Goal: Task Accomplishment & Management: Use online tool/utility

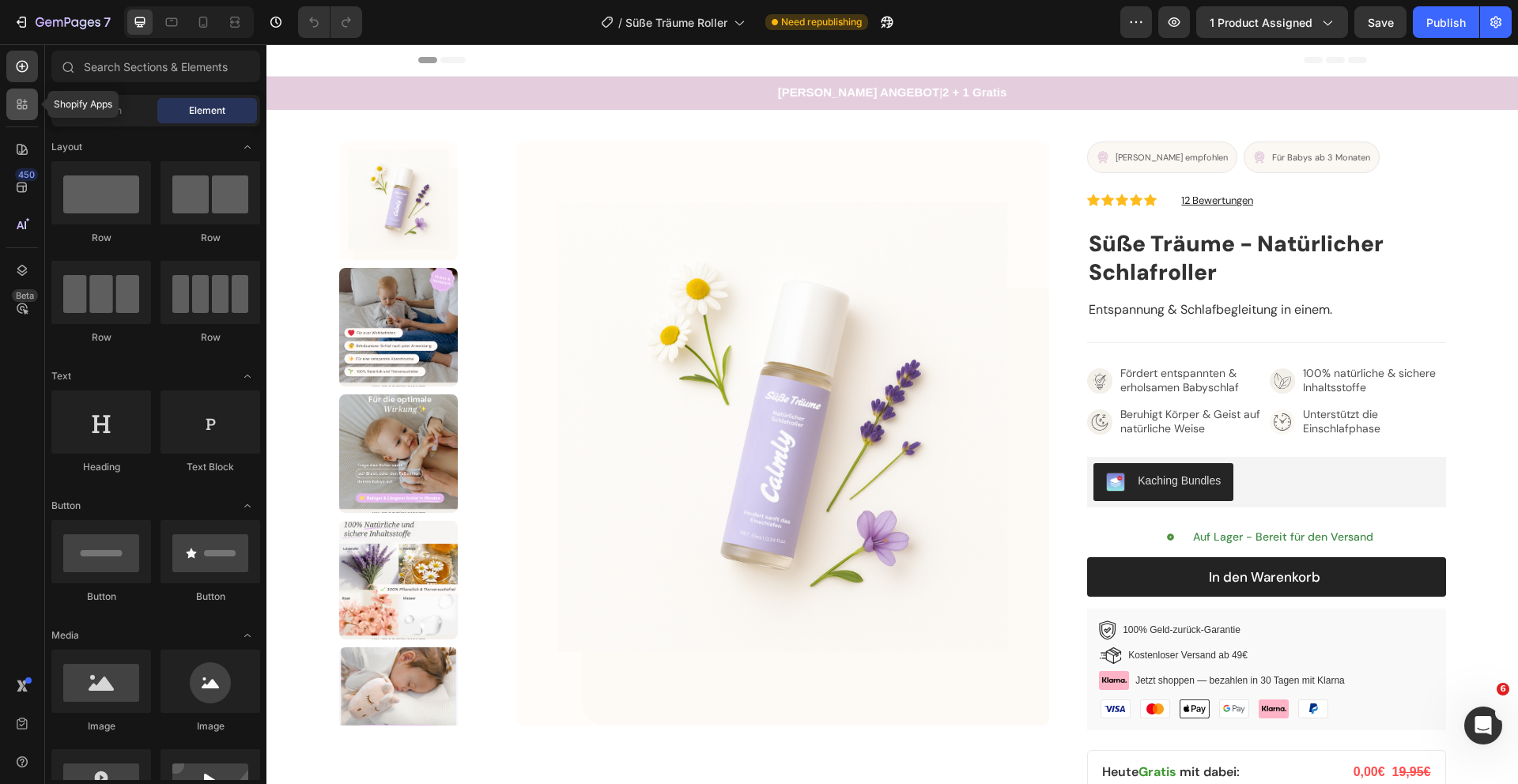
click at [23, 105] on icon at bounding box center [25, 107] width 5 height 5
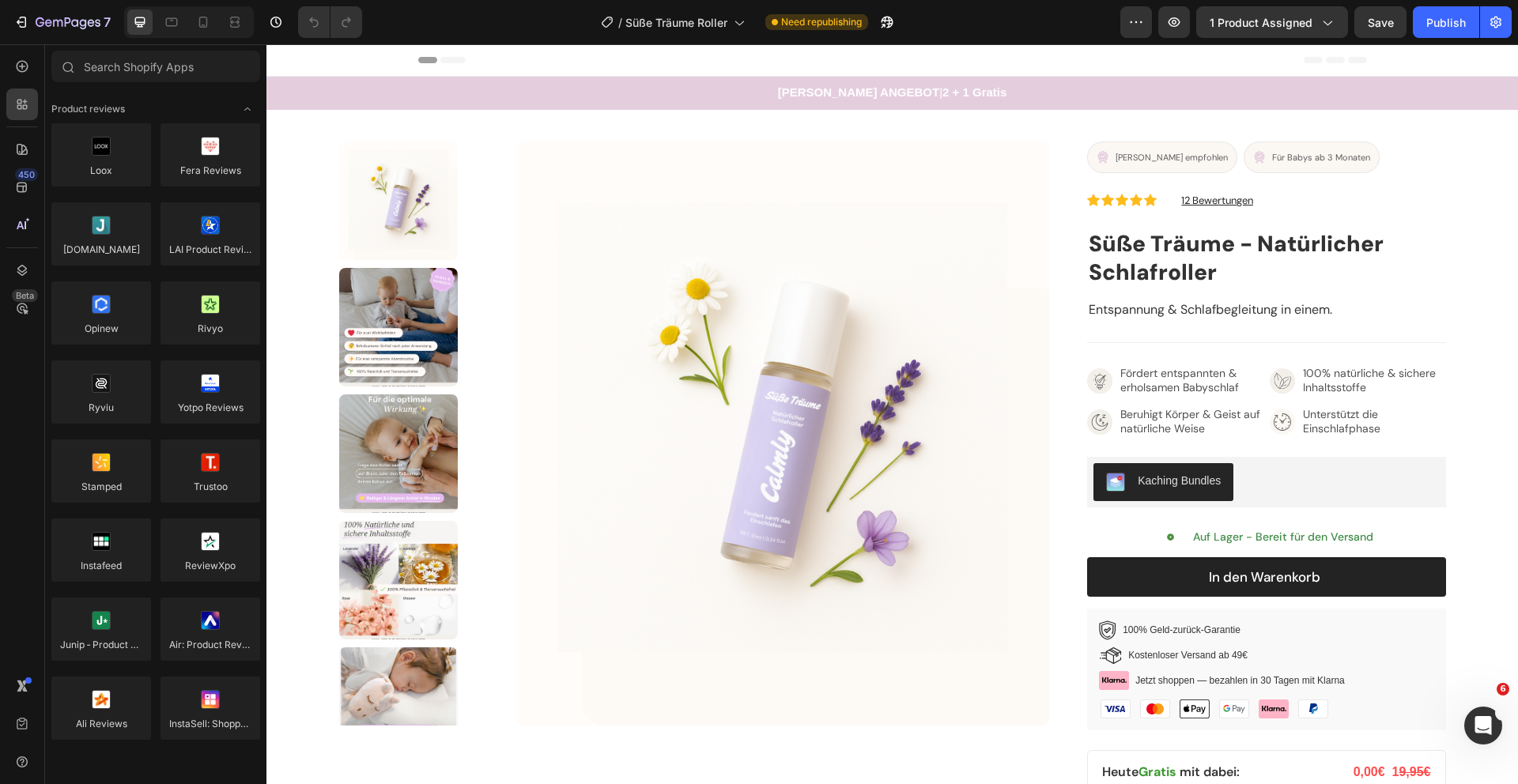
click at [608, 382] on img at bounding box center [783, 434] width 533 height 584
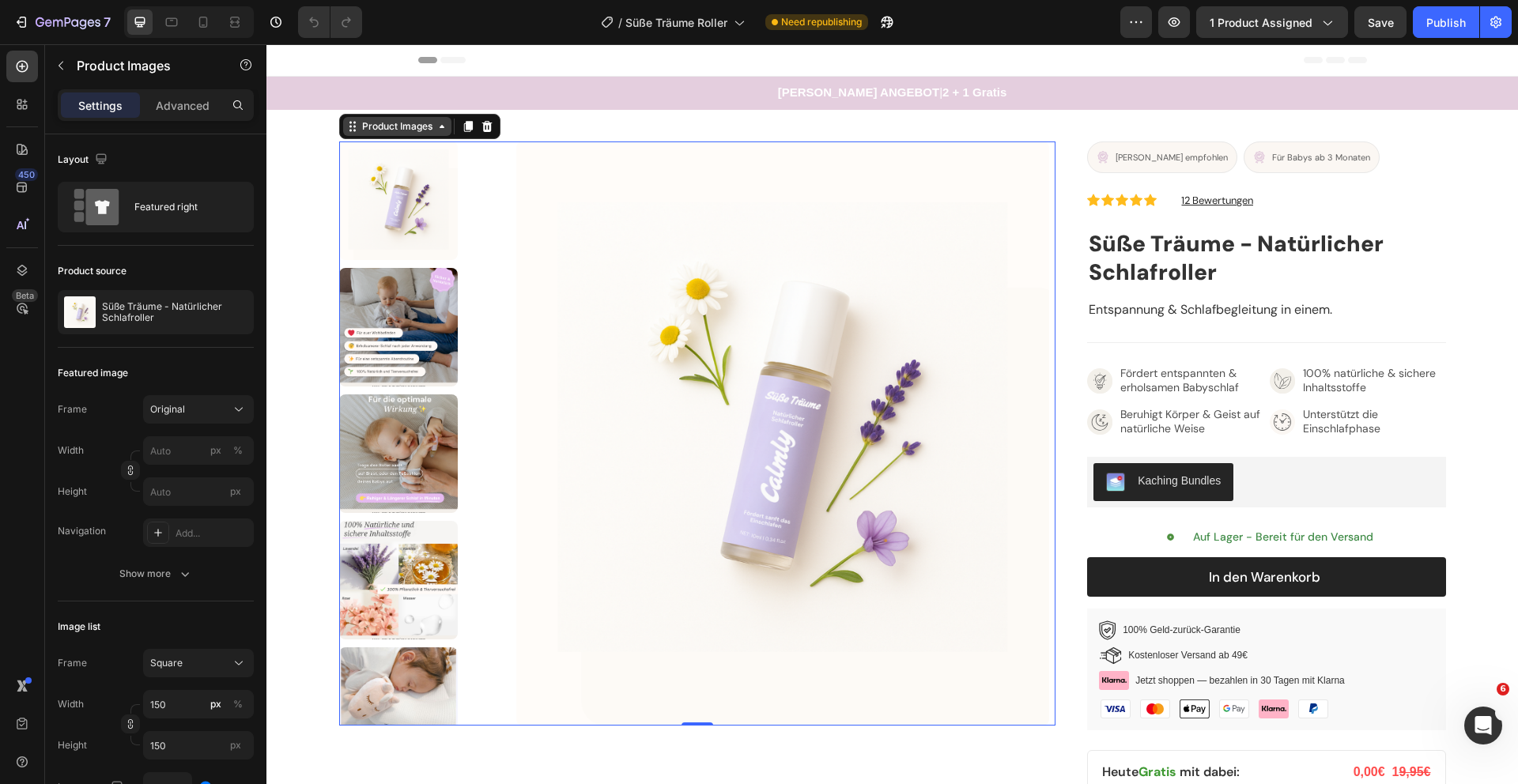
click at [399, 128] on div "Product Images" at bounding box center [397, 127] width 76 height 15
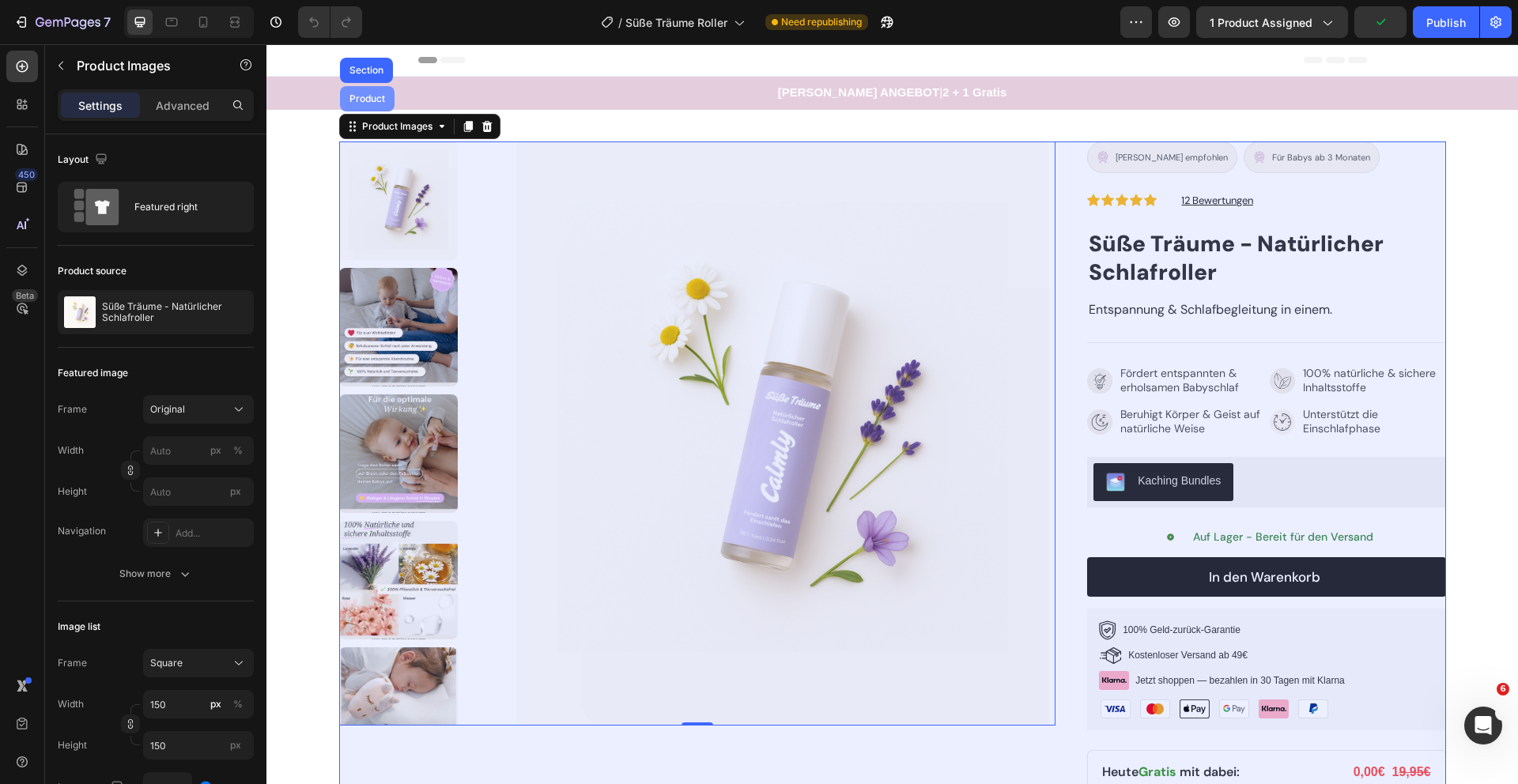
click at [375, 103] on div "Product" at bounding box center [367, 99] width 42 height 9
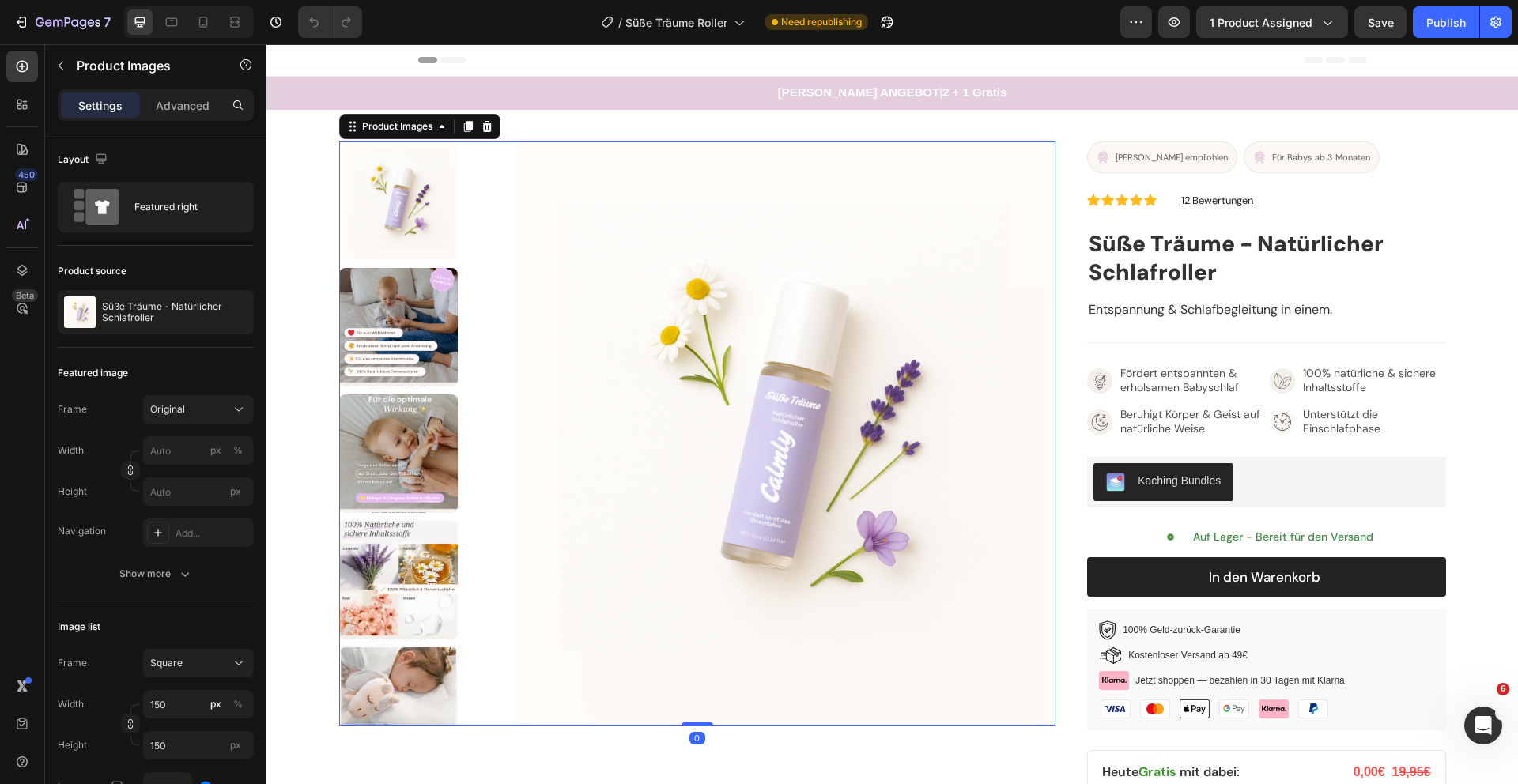
click at [683, 396] on img at bounding box center [783, 434] width 533 height 584
click at [168, 578] on div "Show more" at bounding box center [156, 573] width 74 height 15
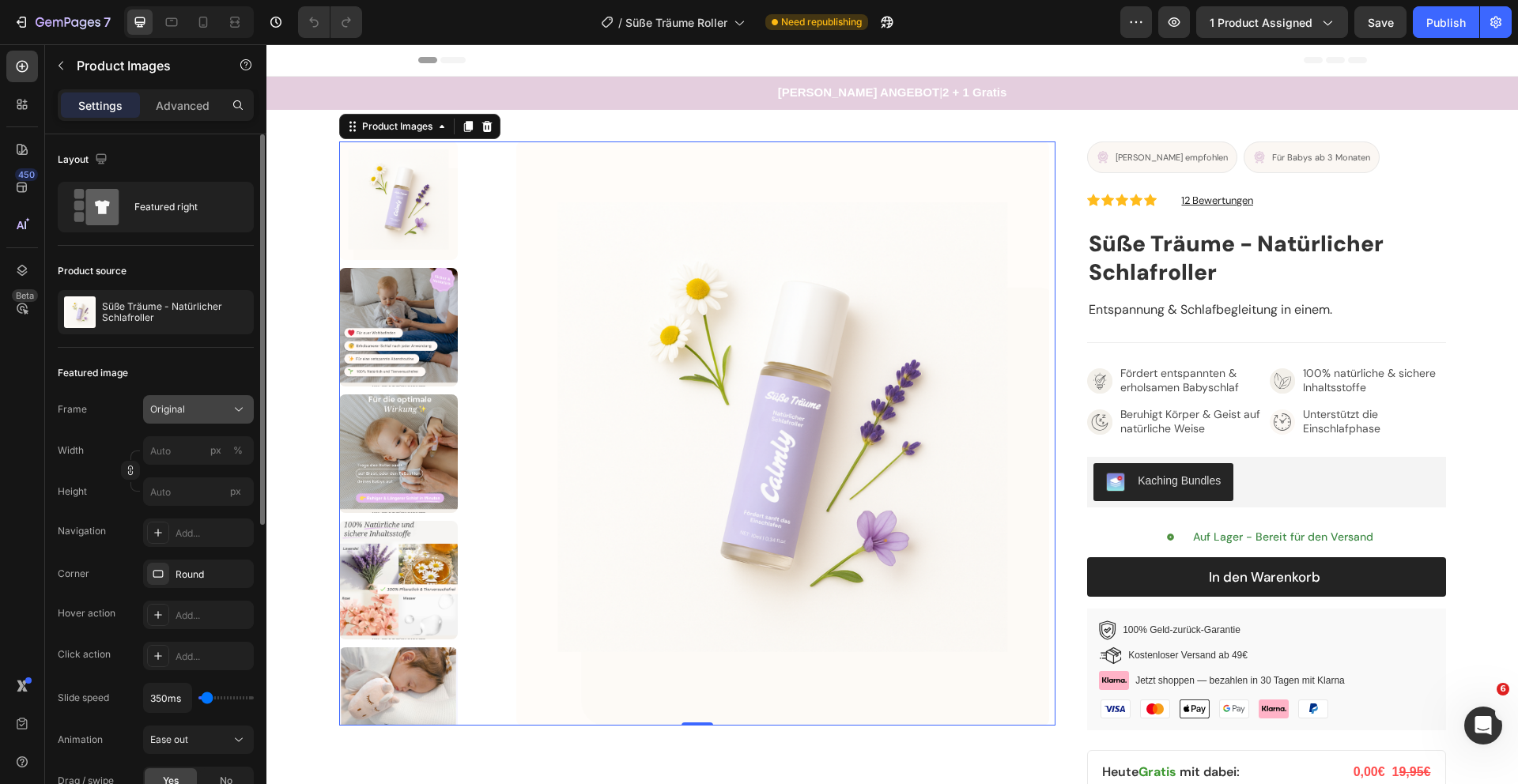
click at [205, 423] on button "Original" at bounding box center [199, 408] width 111 height 28
click at [203, 367] on div "Featured image" at bounding box center [156, 373] width 196 height 25
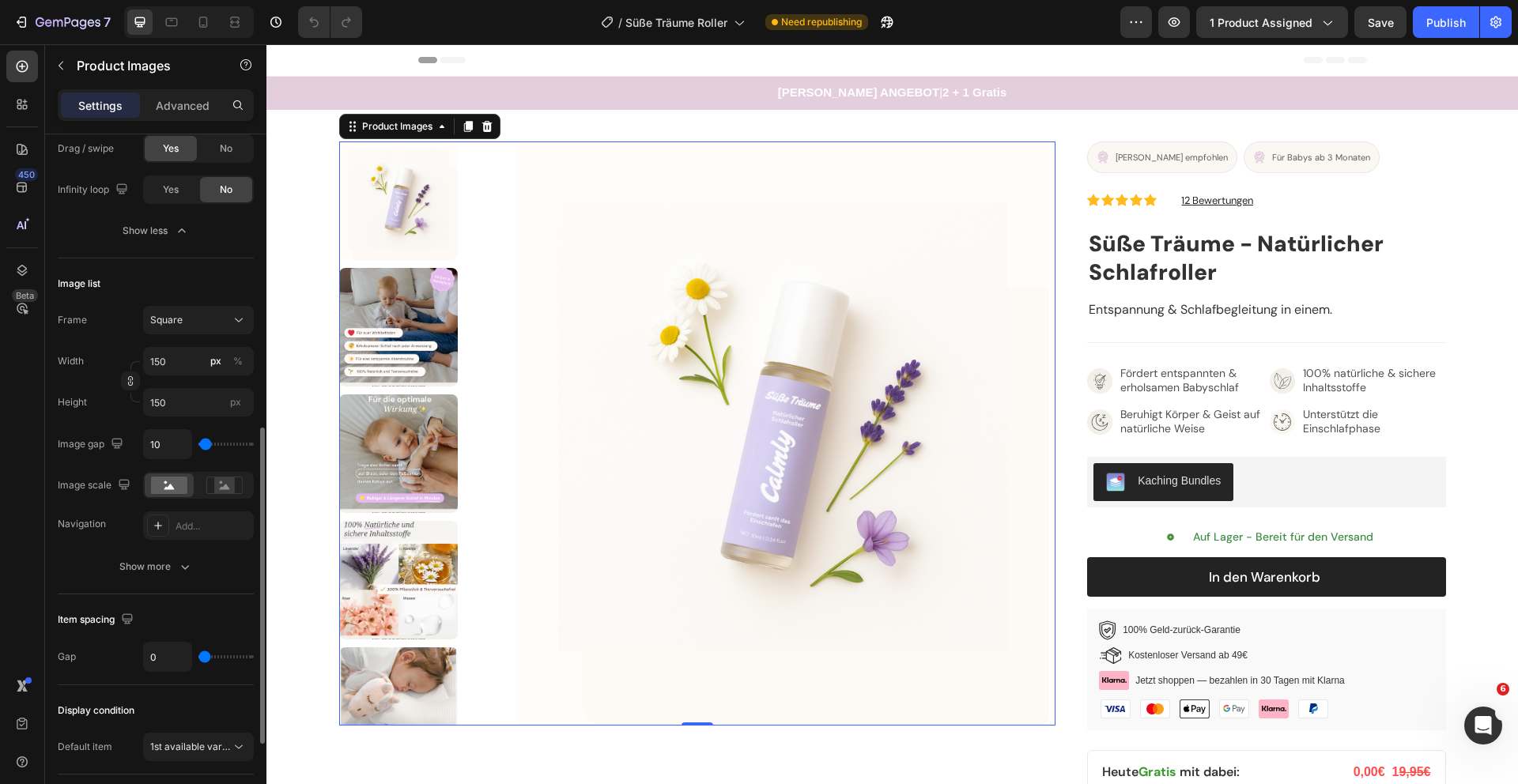
scroll to position [829, 0]
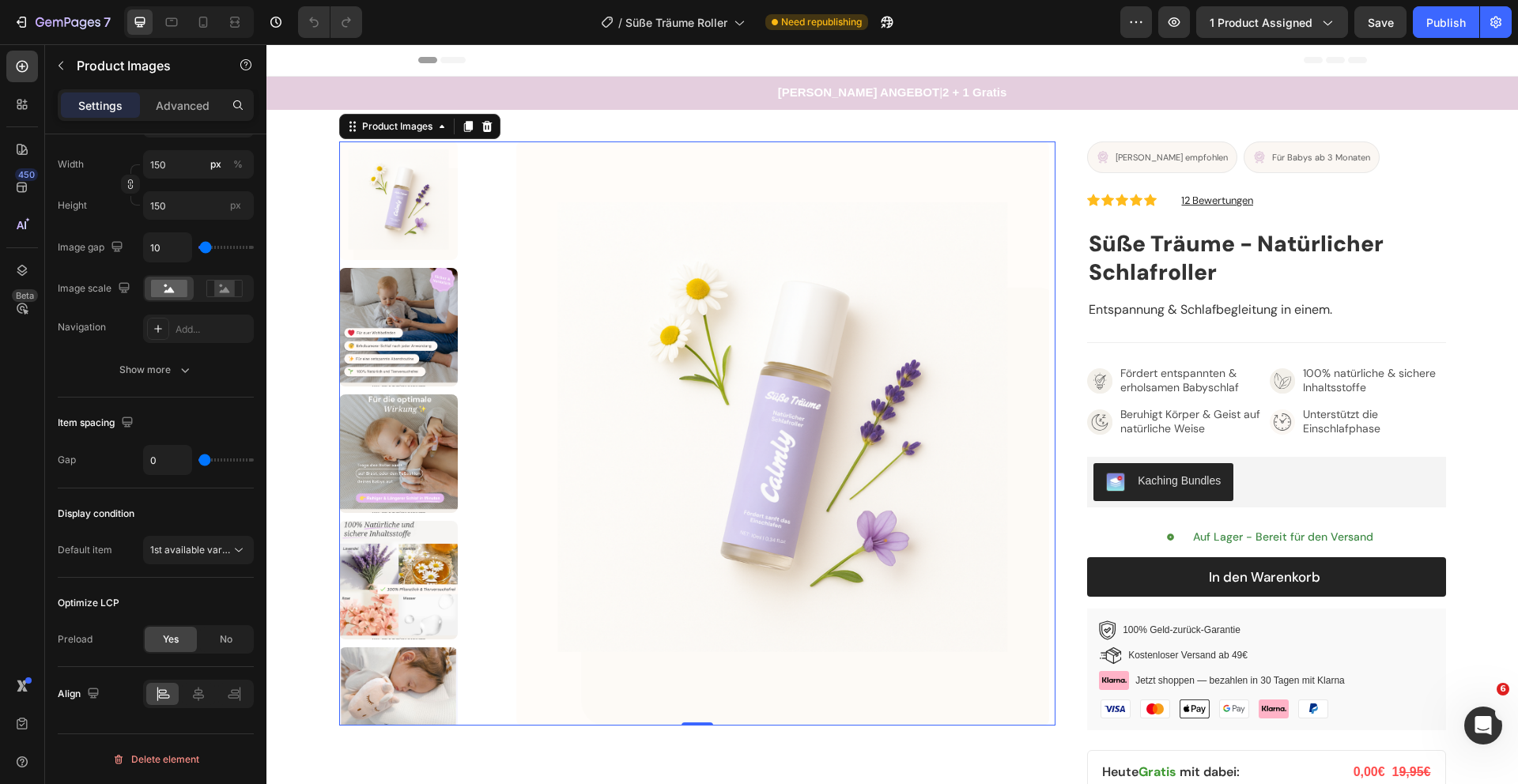
click at [409, 137] on div "Product Images" at bounding box center [420, 126] width 162 height 25
click at [409, 130] on div "Product Images" at bounding box center [397, 127] width 76 height 15
click at [1168, 489] on div "Kaching Bundles" at bounding box center [1163, 482] width 114 height 19
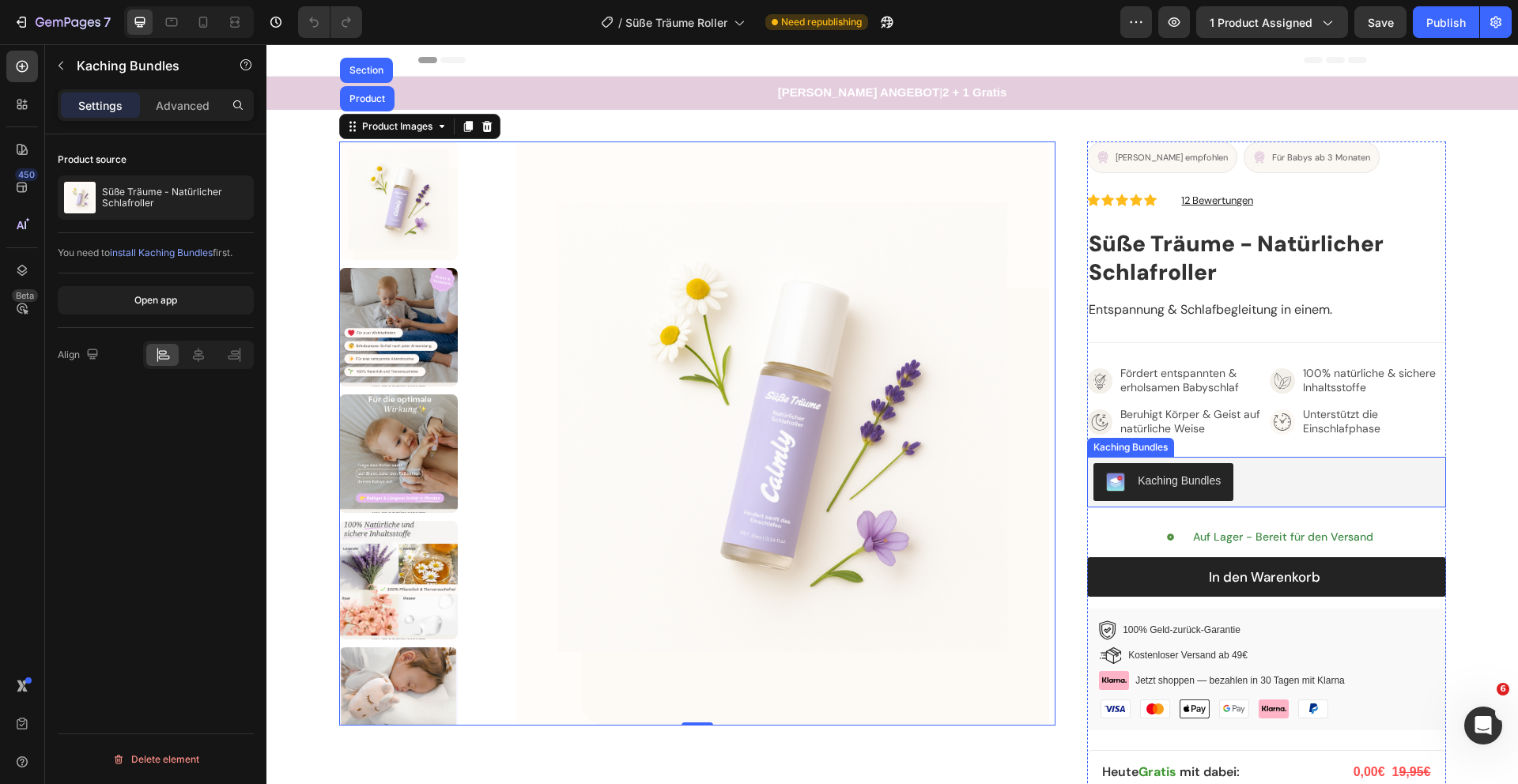
scroll to position [0, 0]
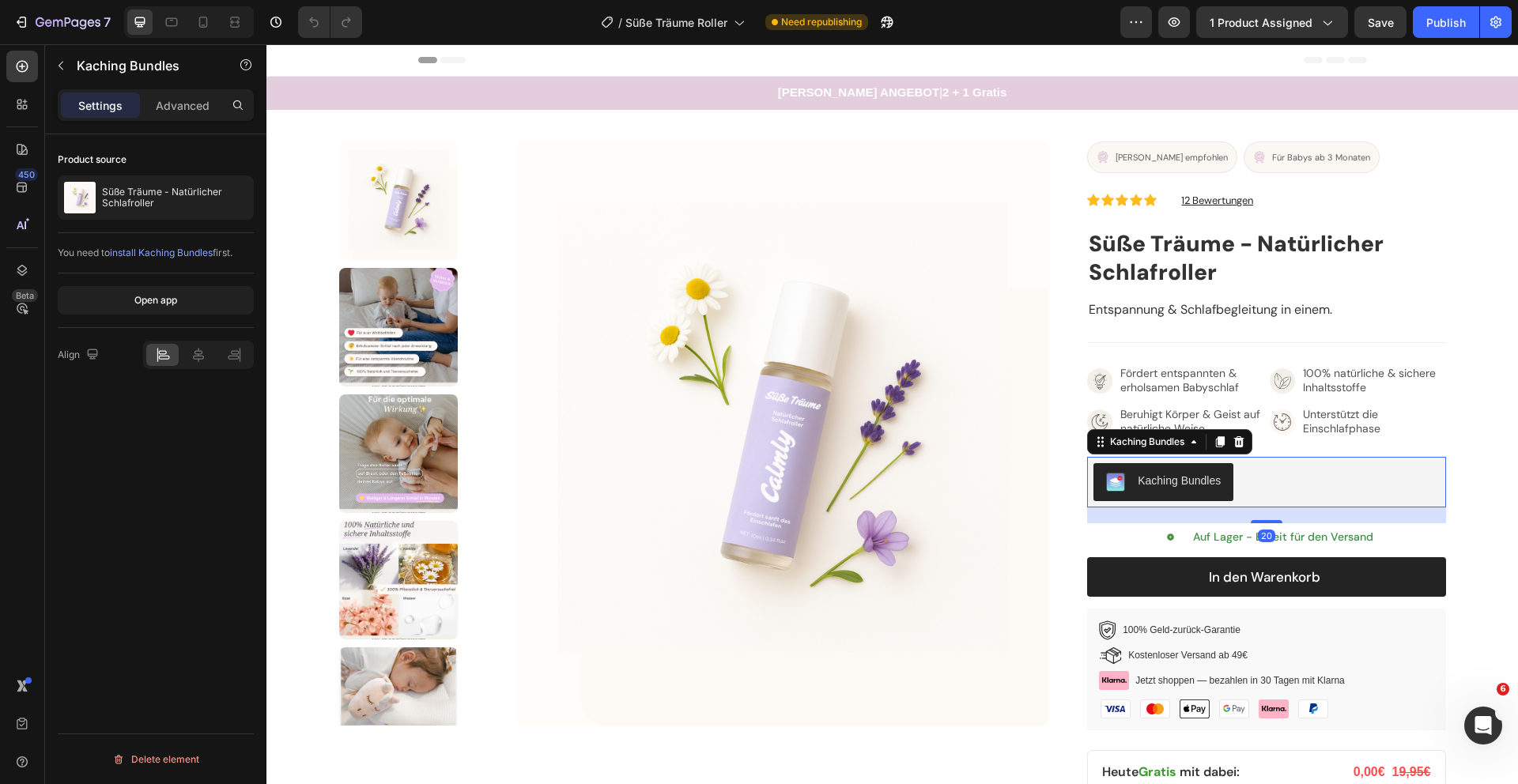
click at [1168, 489] on div "Kaching Bundles" at bounding box center [1163, 482] width 114 height 19
click at [1156, 437] on div "Kaching Bundles" at bounding box center [1147, 442] width 81 height 15
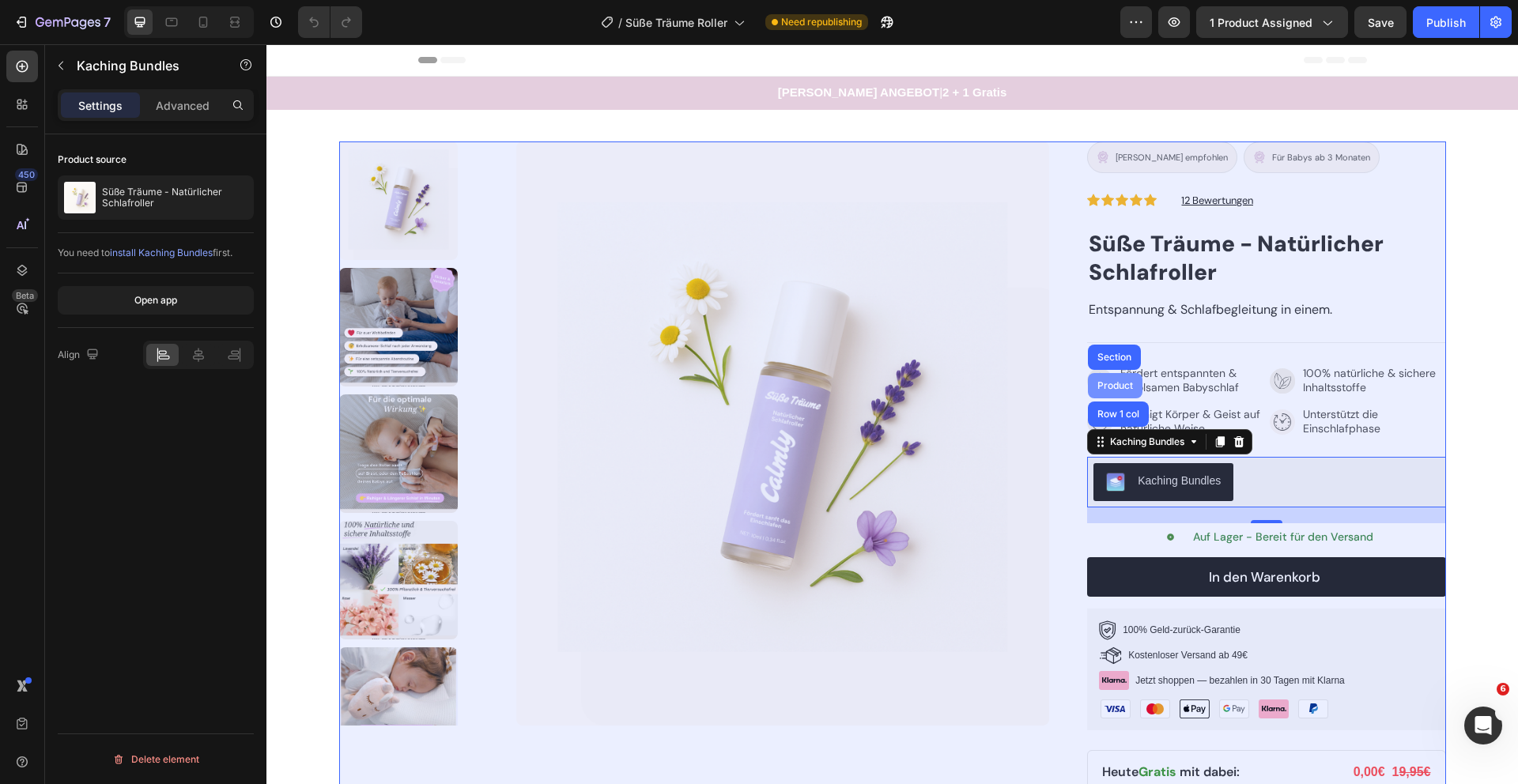
click at [1104, 379] on div "Product" at bounding box center [1115, 386] width 54 height 25
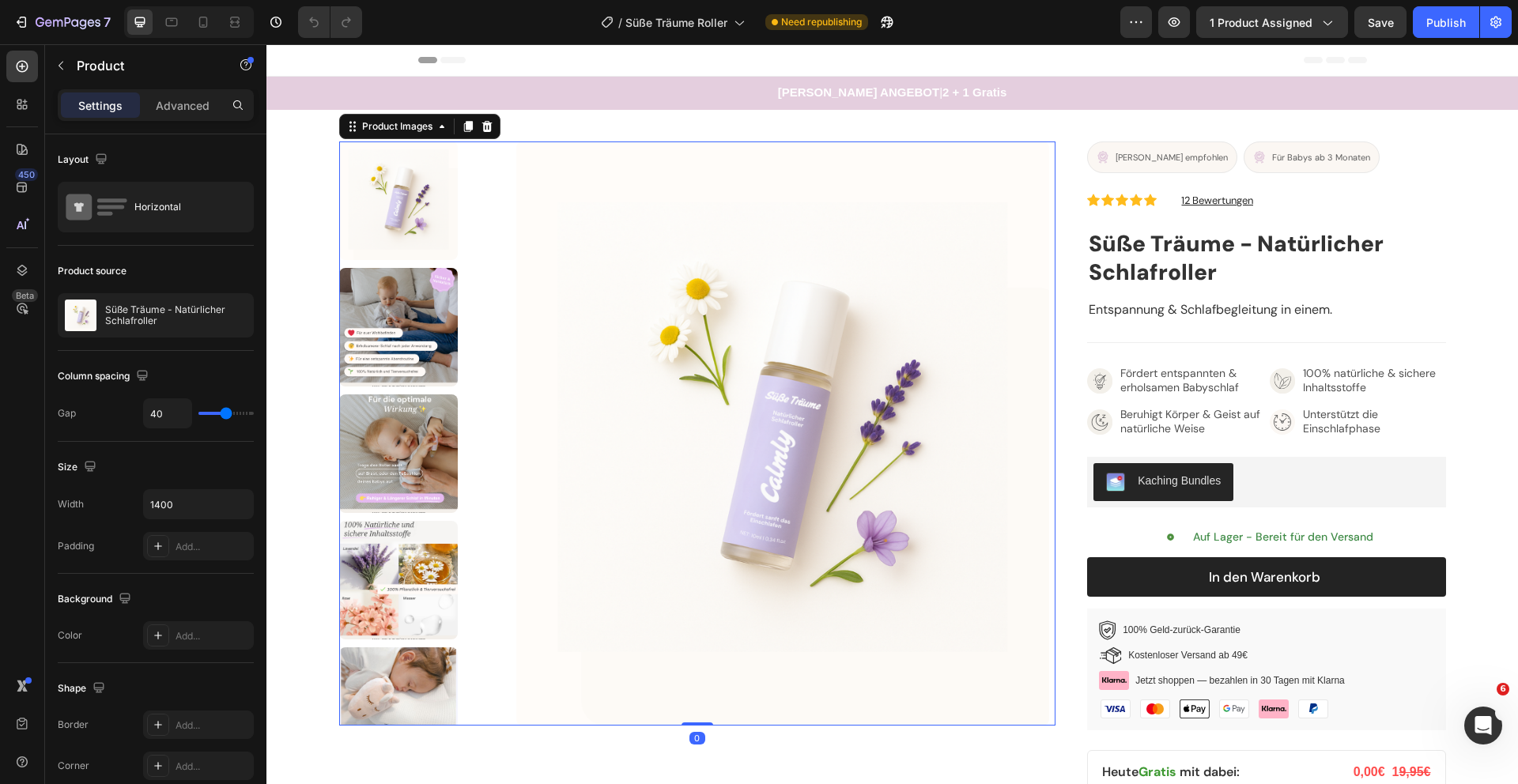
click at [846, 446] on img at bounding box center [783, 434] width 533 height 584
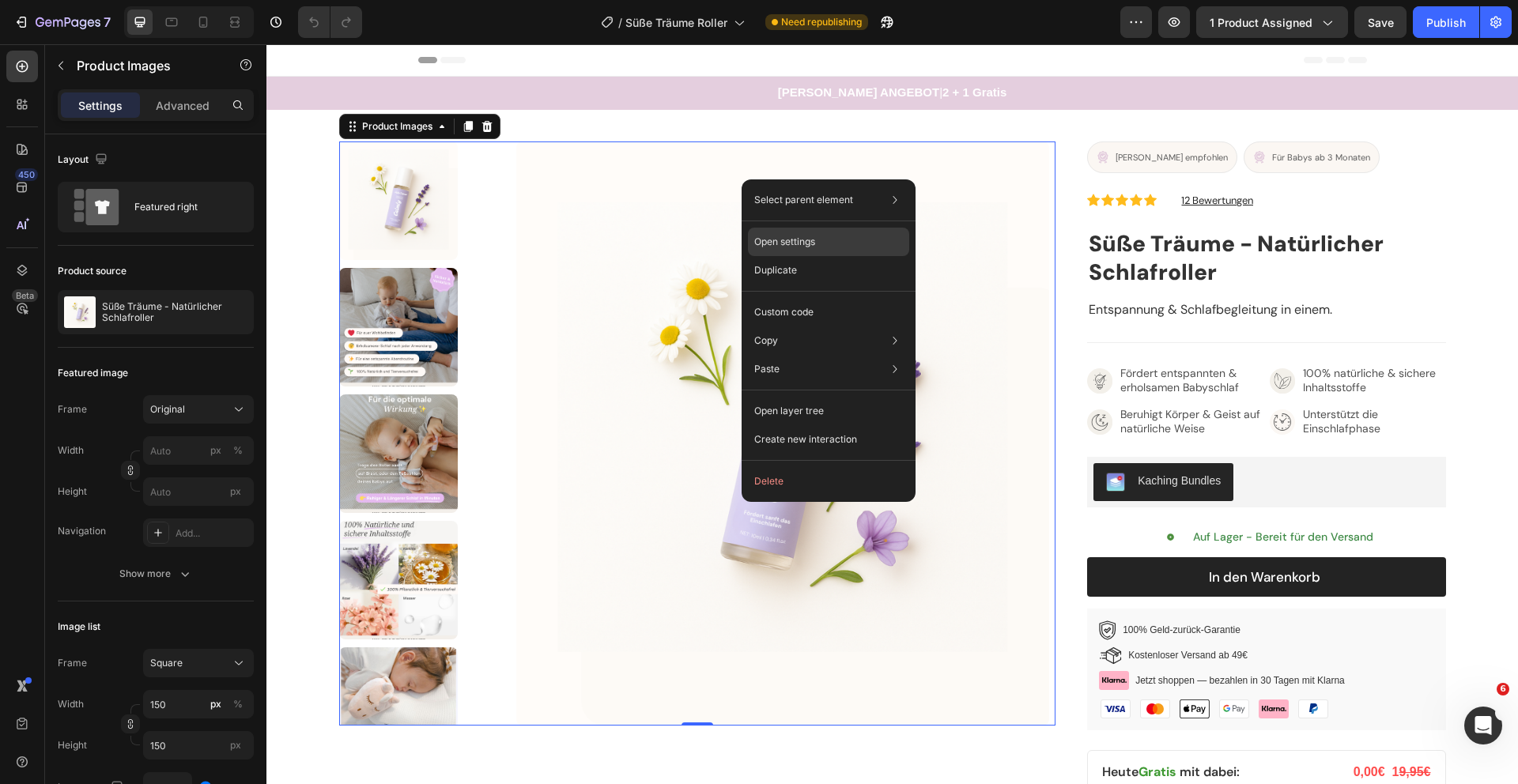
click at [809, 241] on p "Open settings" at bounding box center [784, 242] width 61 height 15
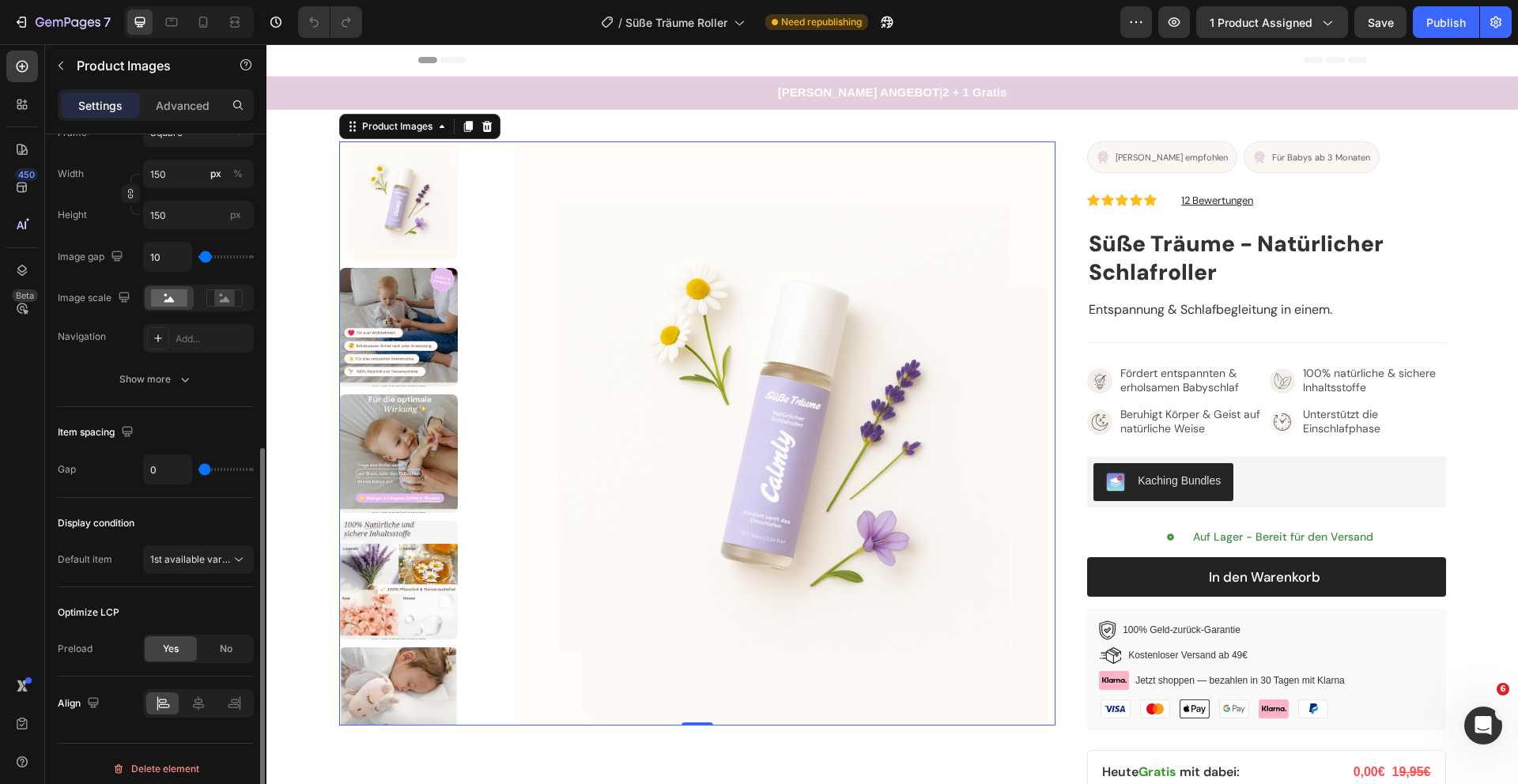
scroll to position [540, 0]
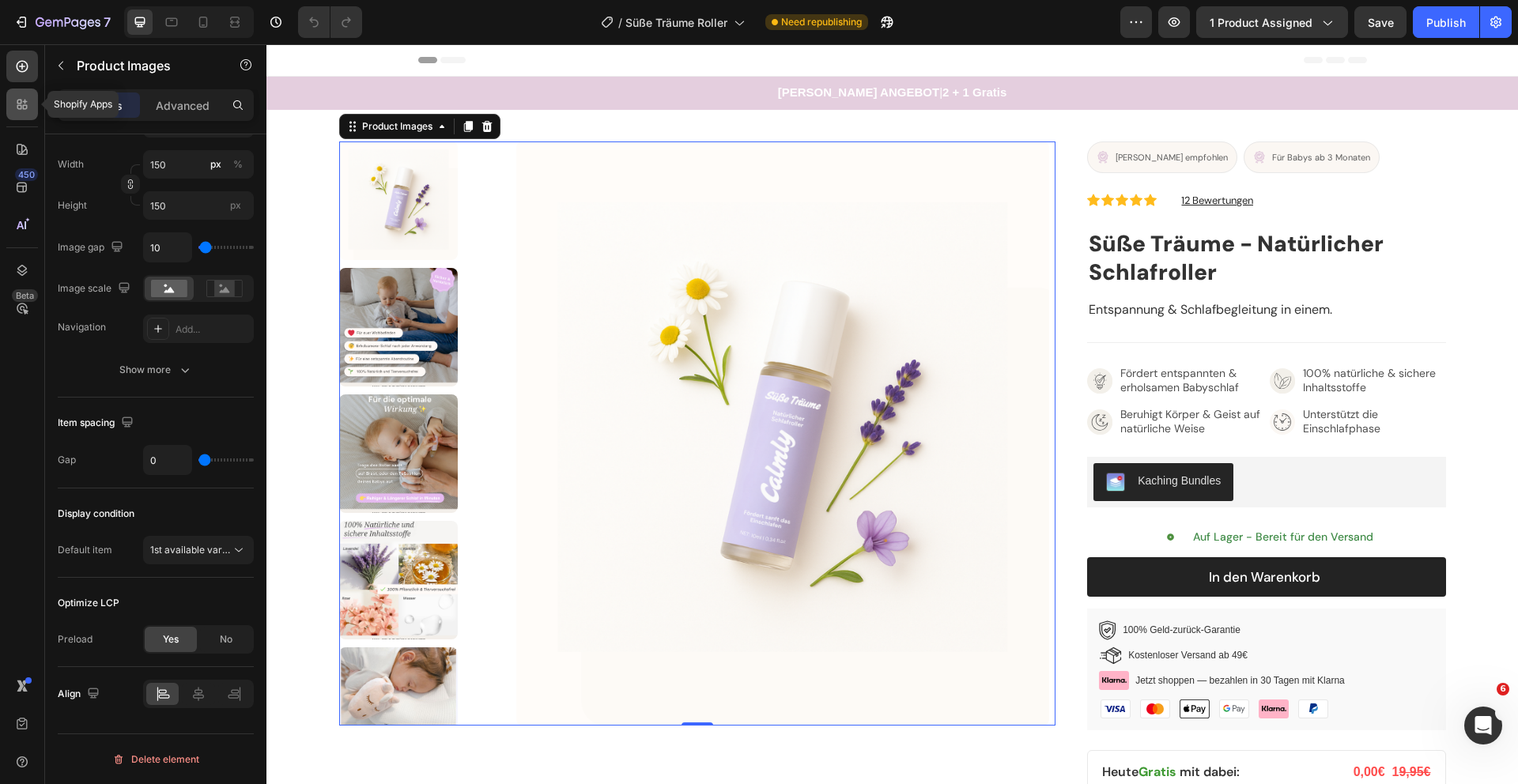
click at [21, 120] on div at bounding box center [22, 104] width 32 height 32
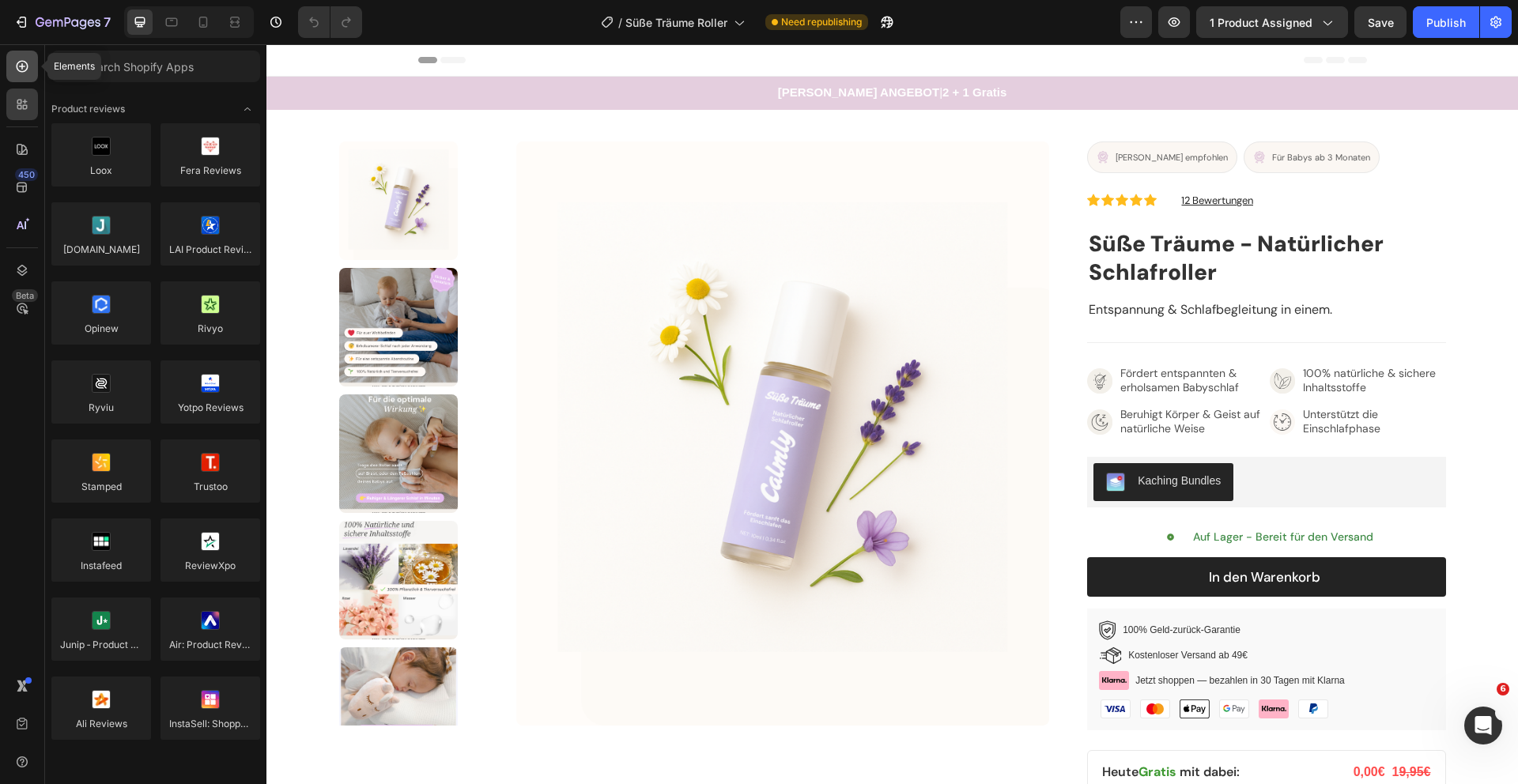
click at [22, 77] on div at bounding box center [22, 66] width 32 height 32
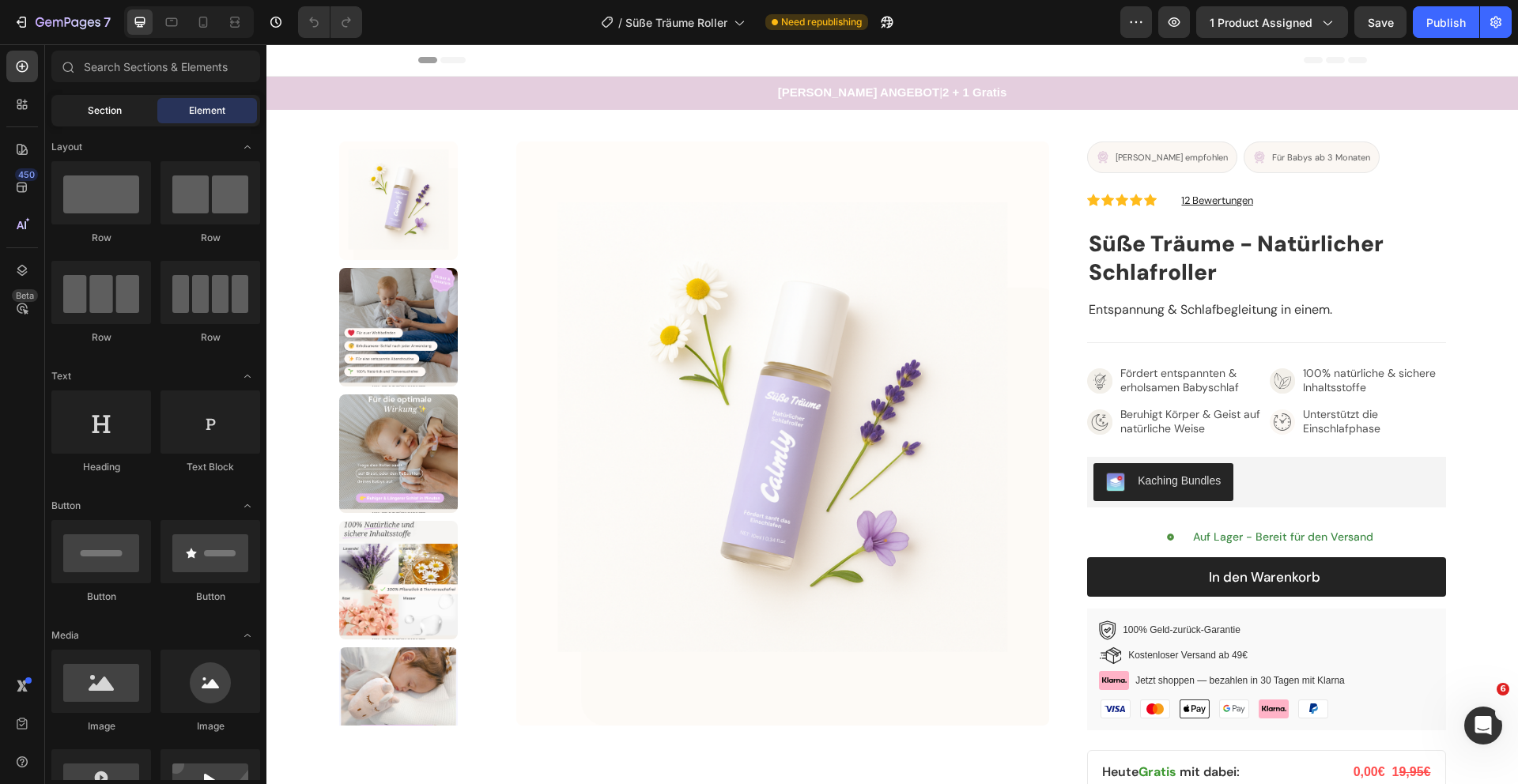
click at [116, 101] on div "Section" at bounding box center [104, 111] width 100 height 25
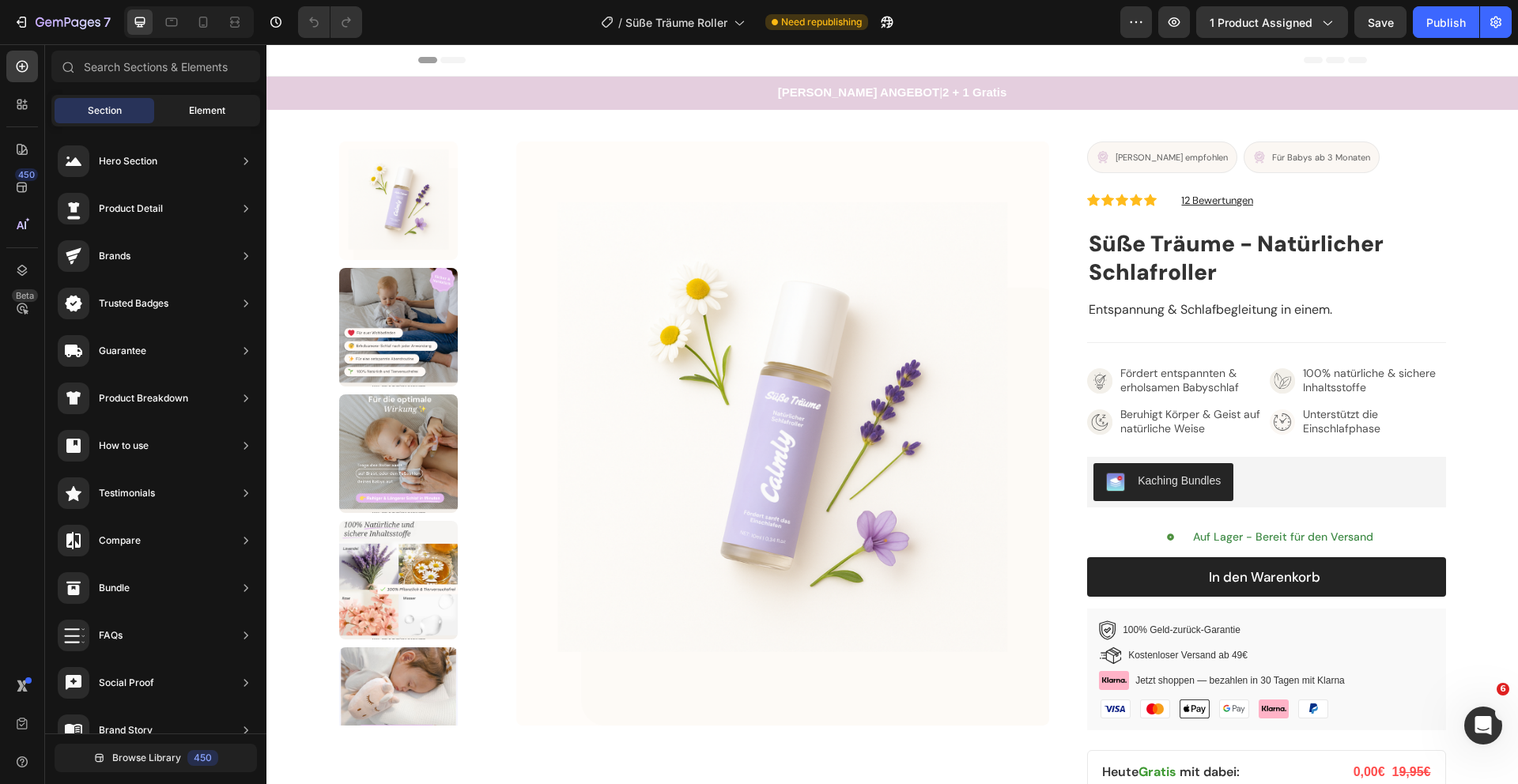
click at [190, 110] on span "Element" at bounding box center [207, 111] width 36 height 15
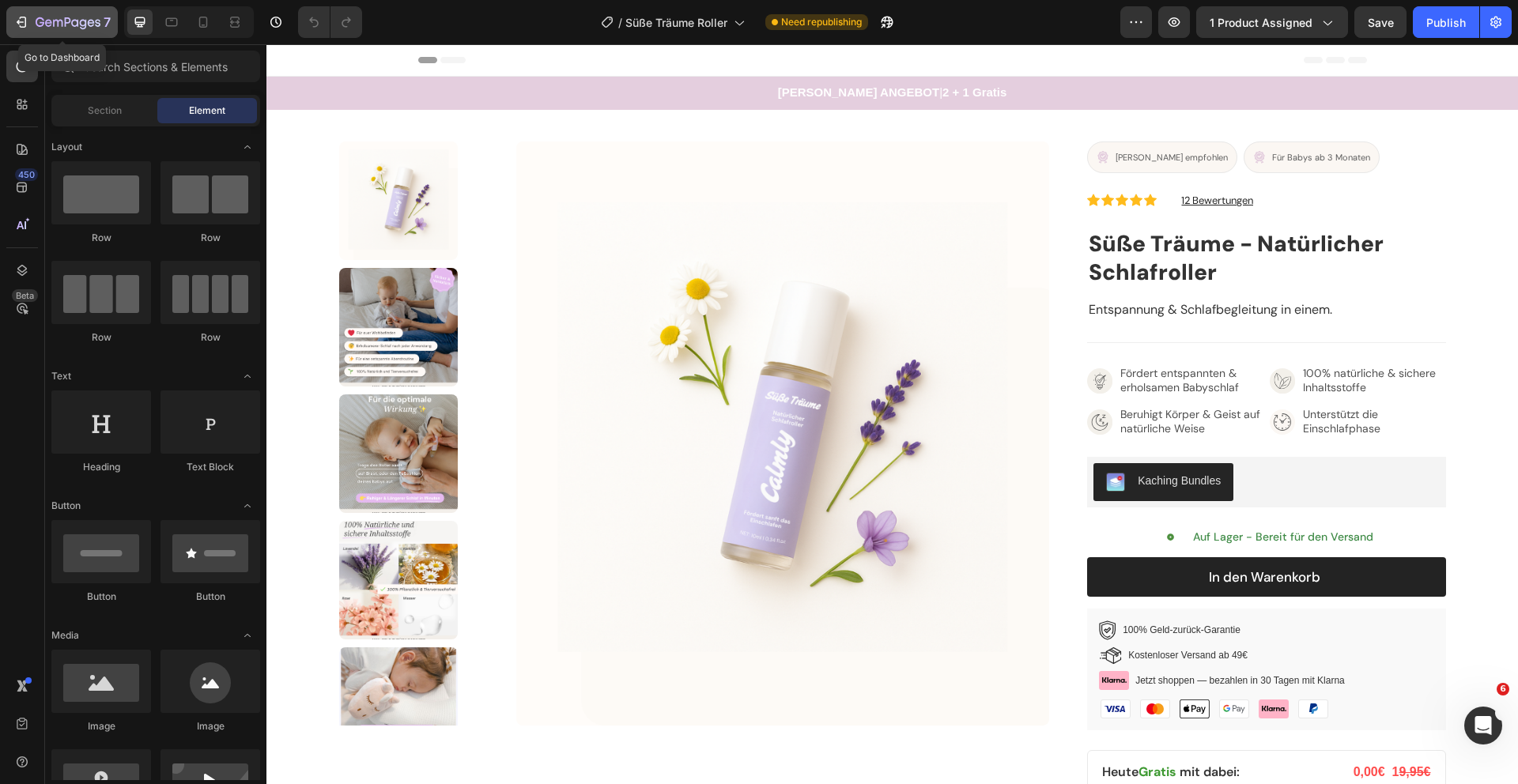
click at [36, 26] on icon "button" at bounding box center [67, 23] width 64 height 14
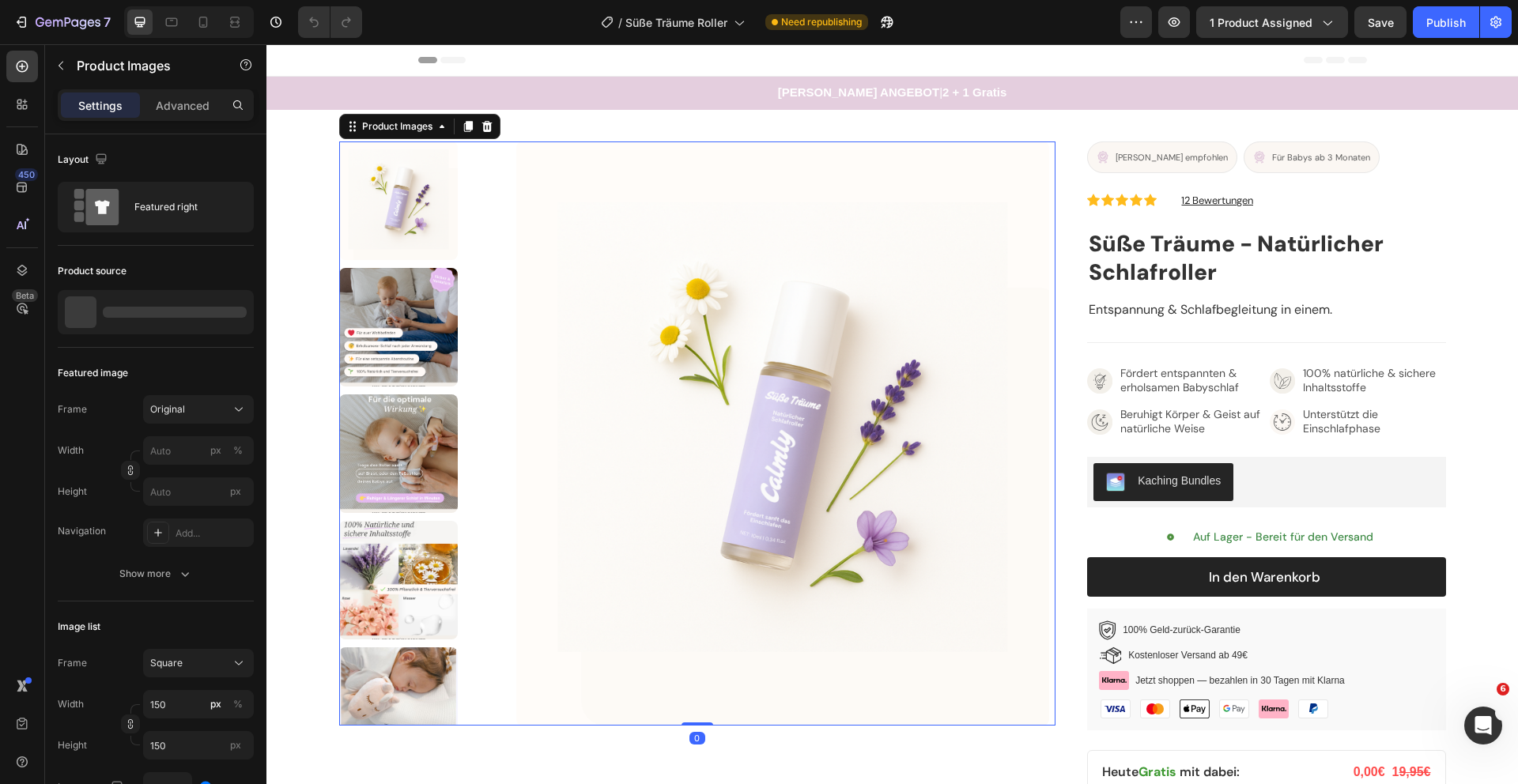
click at [730, 446] on img at bounding box center [783, 434] width 533 height 584
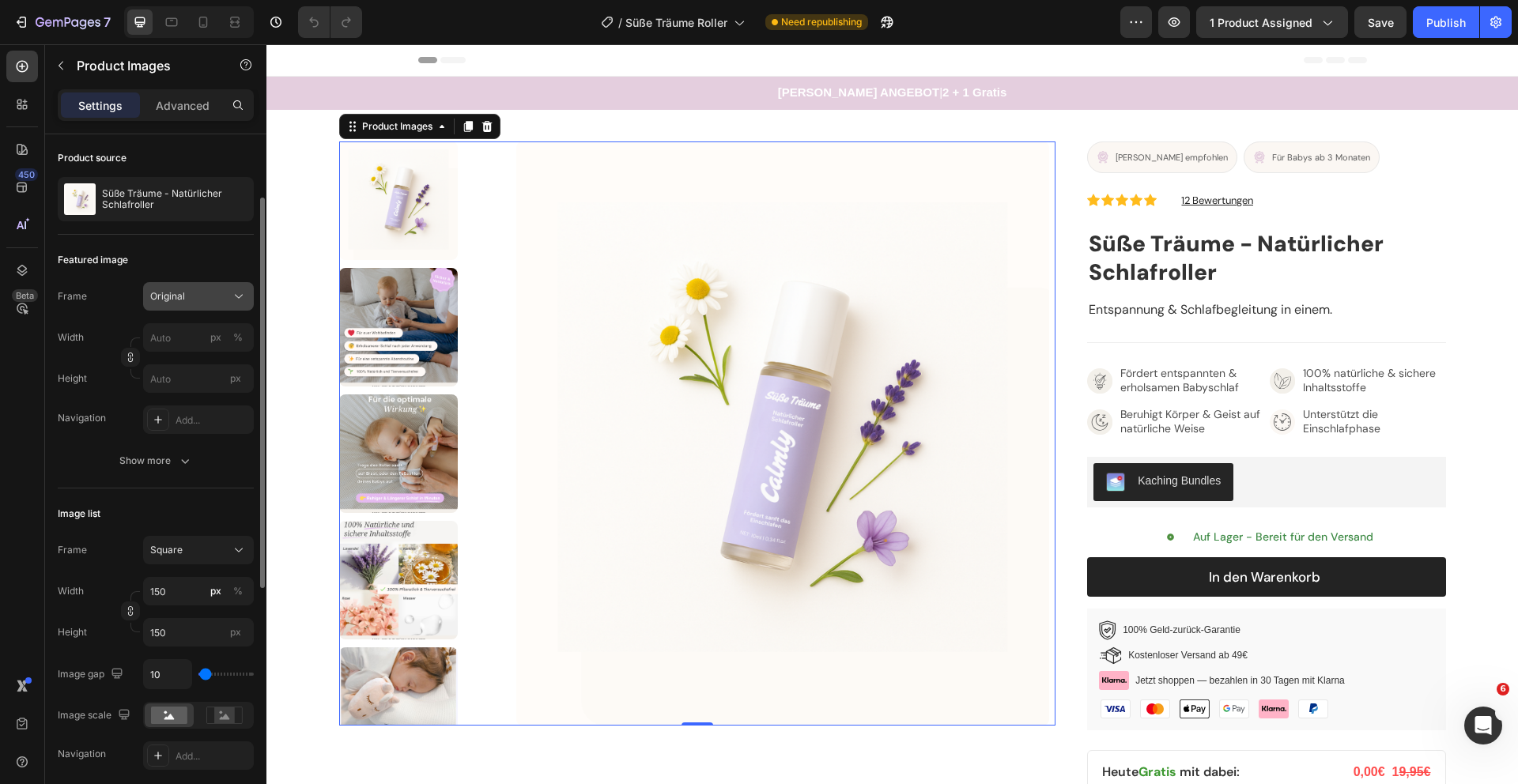
click at [212, 301] on div "Original" at bounding box center [188, 297] width 77 height 15
click at [205, 265] on div "Featured image" at bounding box center [156, 260] width 196 height 25
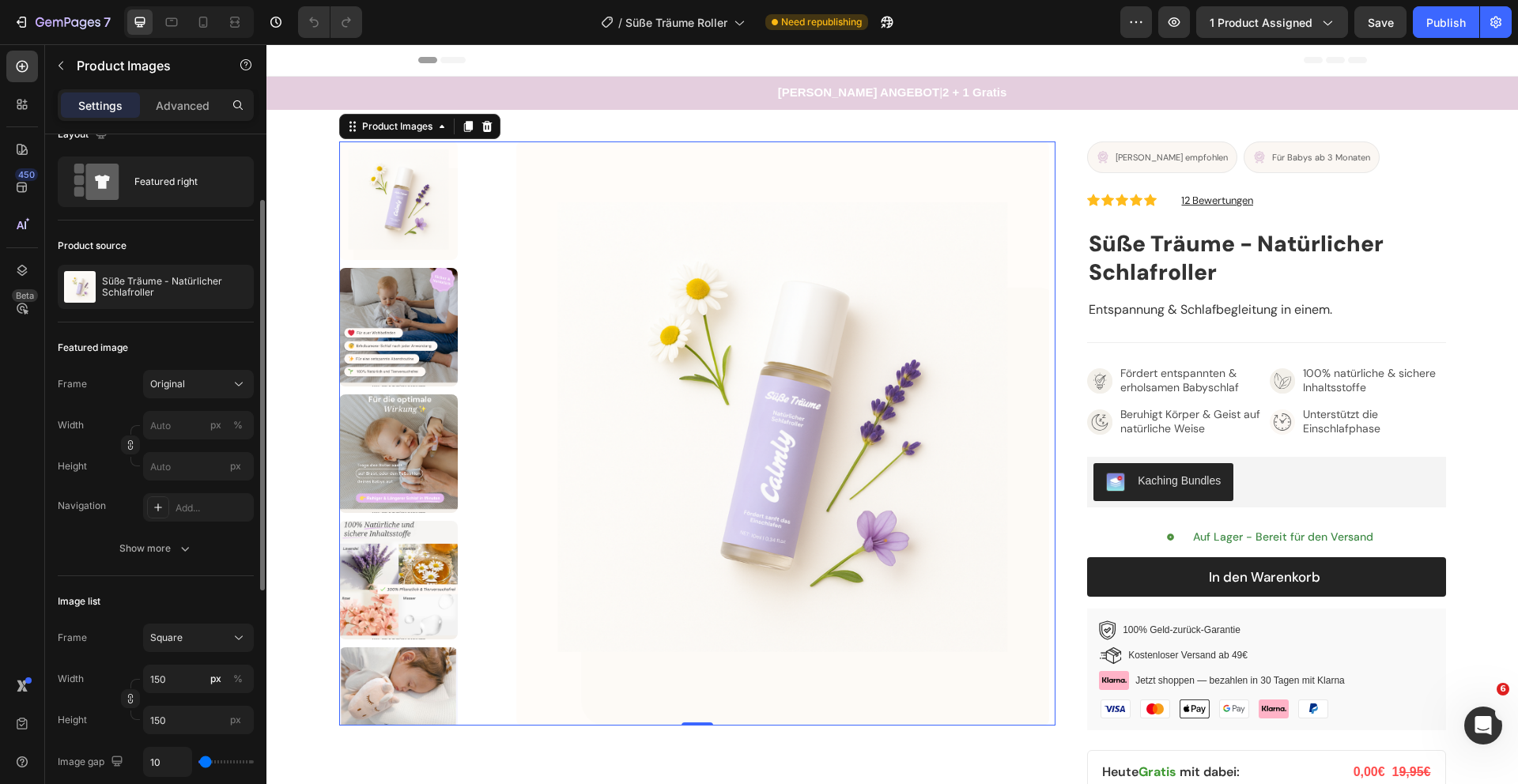
scroll to position [537, 0]
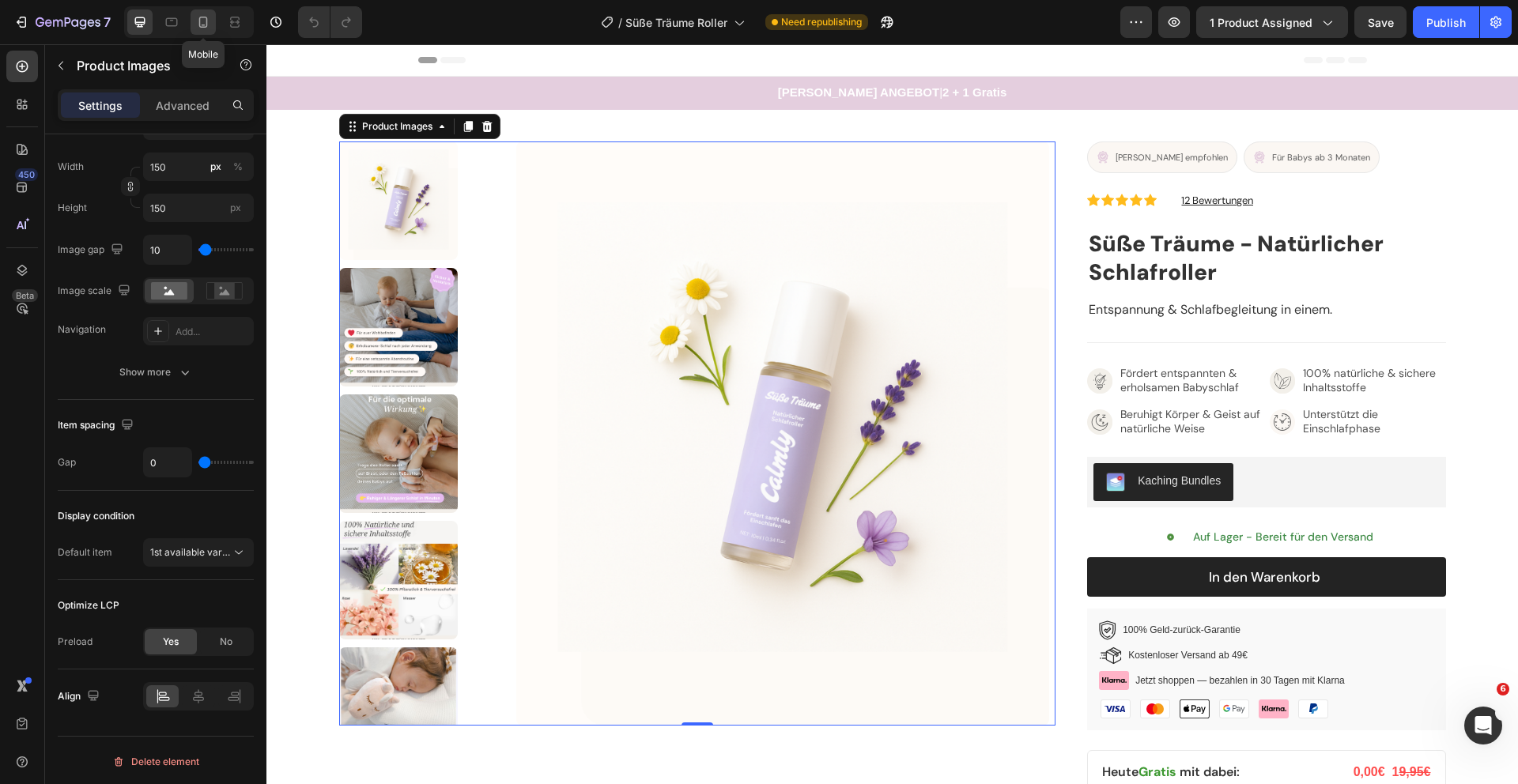
click at [192, 22] on div at bounding box center [203, 22] width 25 height 25
type input "8"
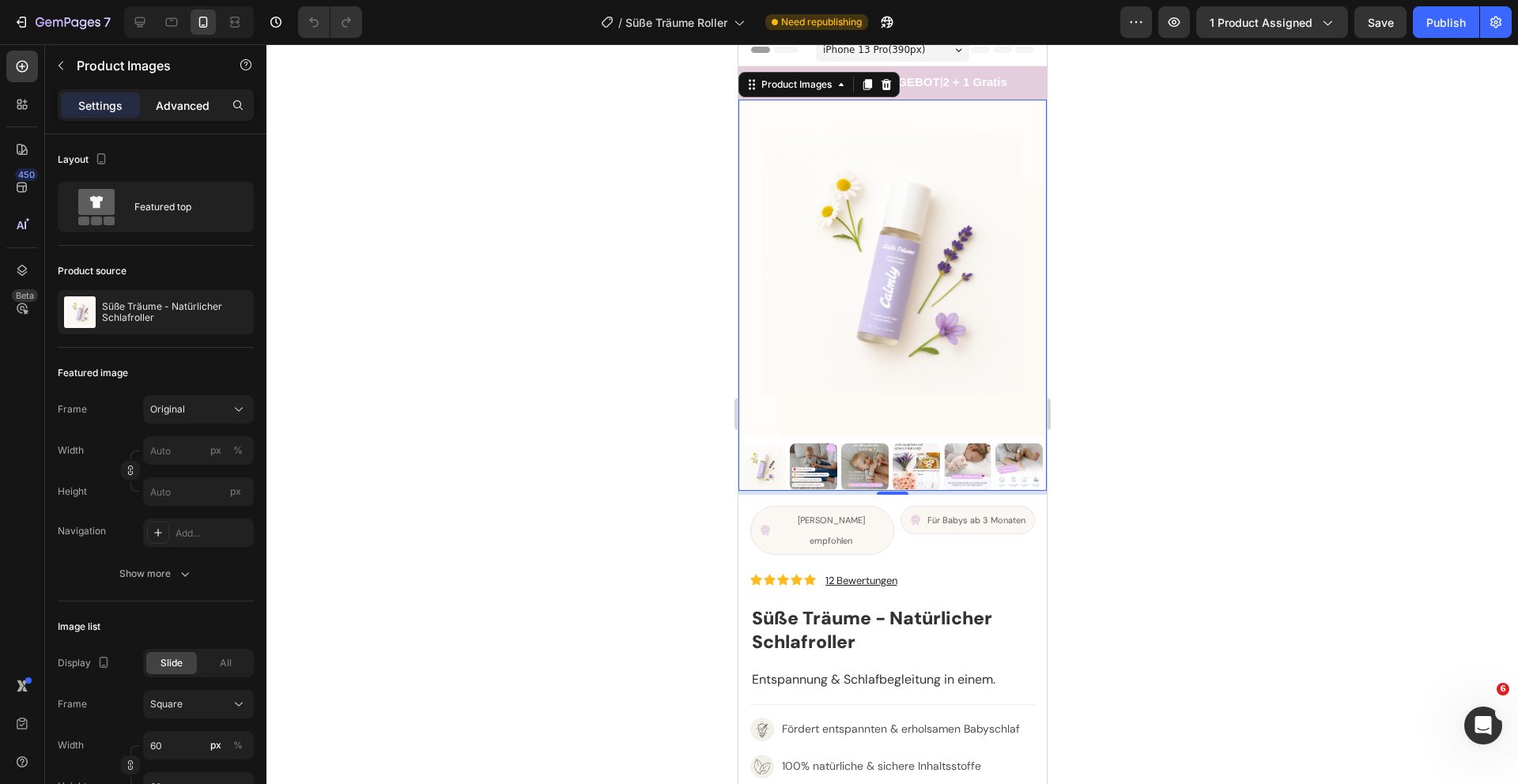
click at [163, 100] on p "Advanced" at bounding box center [182, 105] width 54 height 16
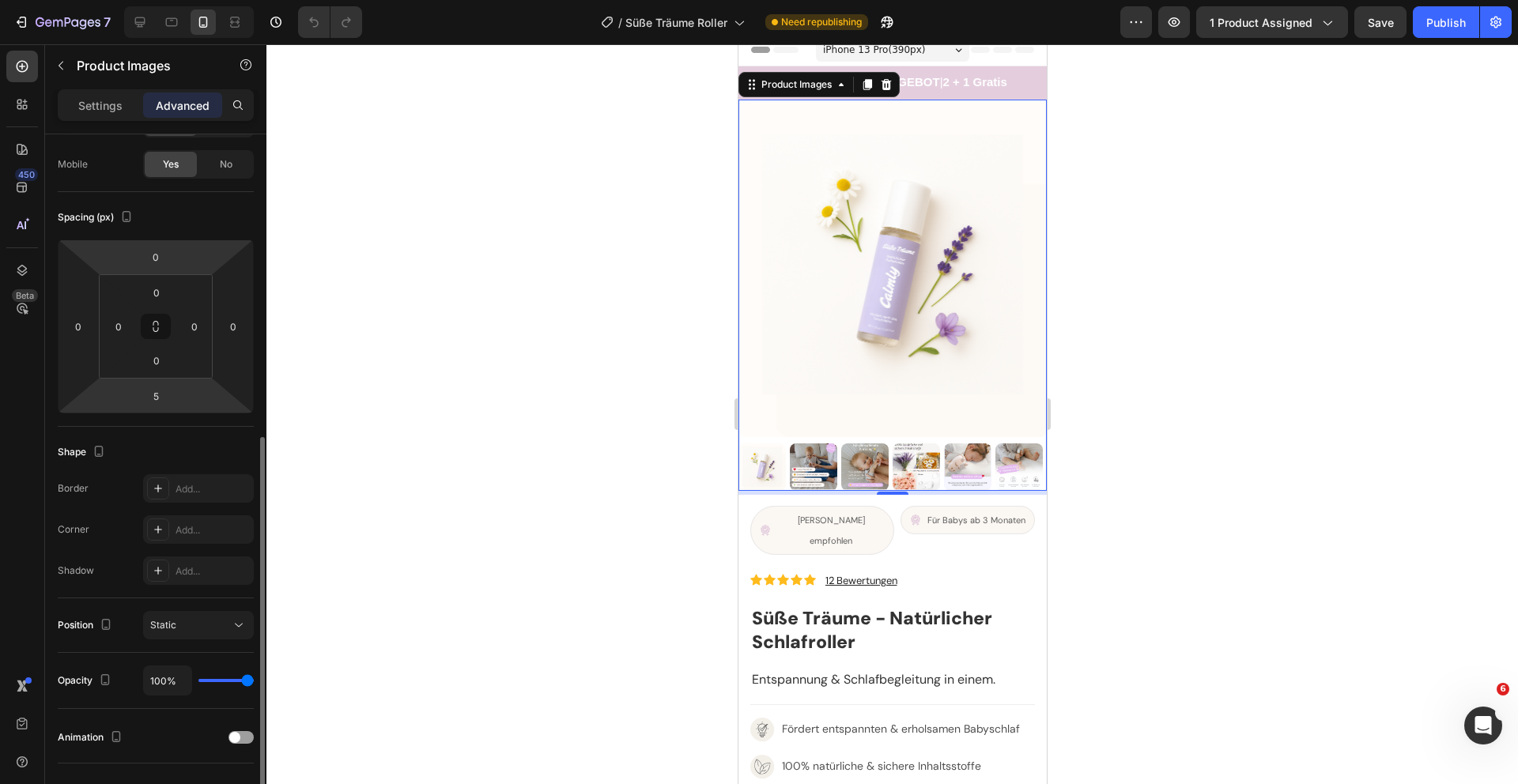
scroll to position [336, 0]
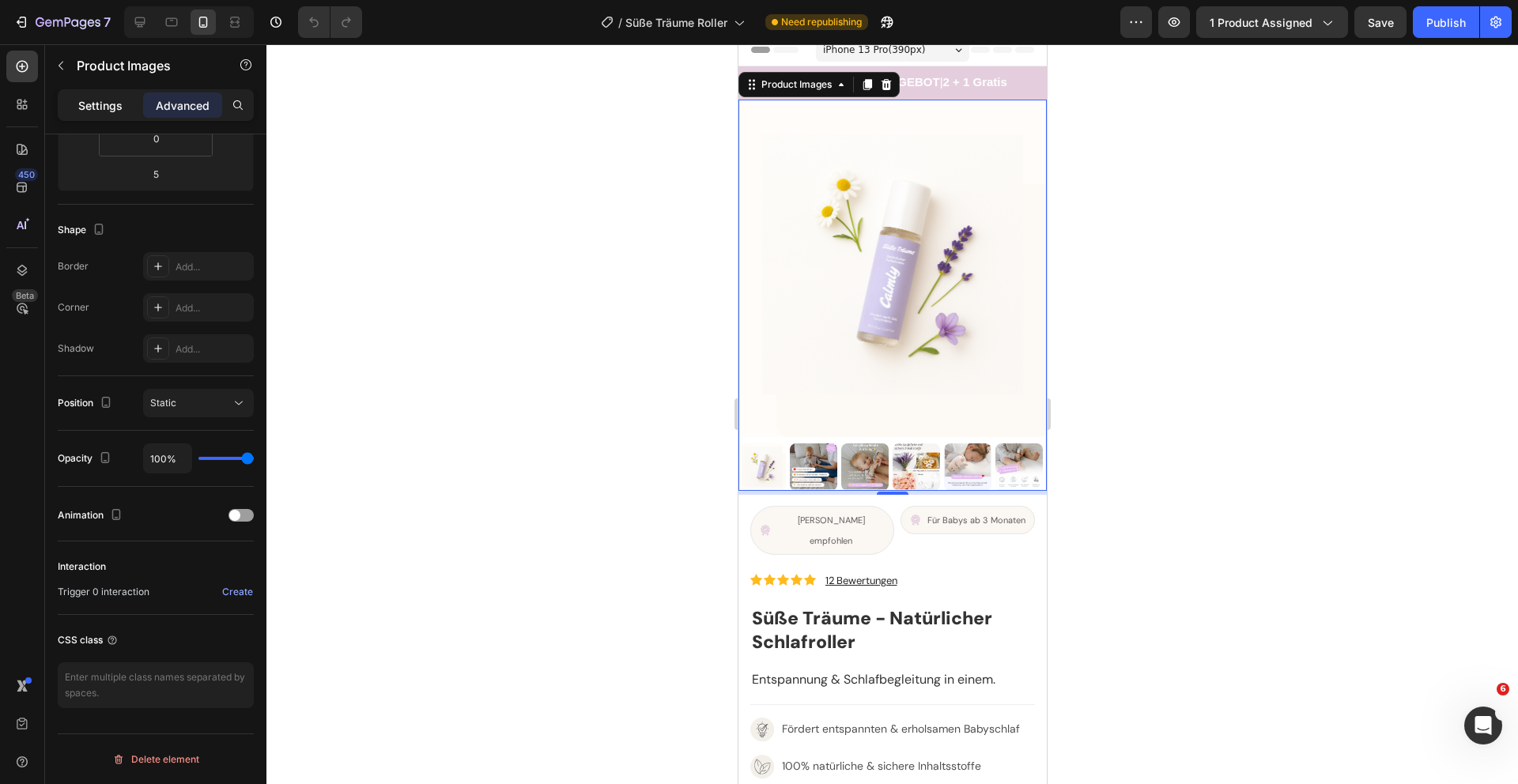
click at [93, 113] on div "Settings" at bounding box center [100, 105] width 79 height 25
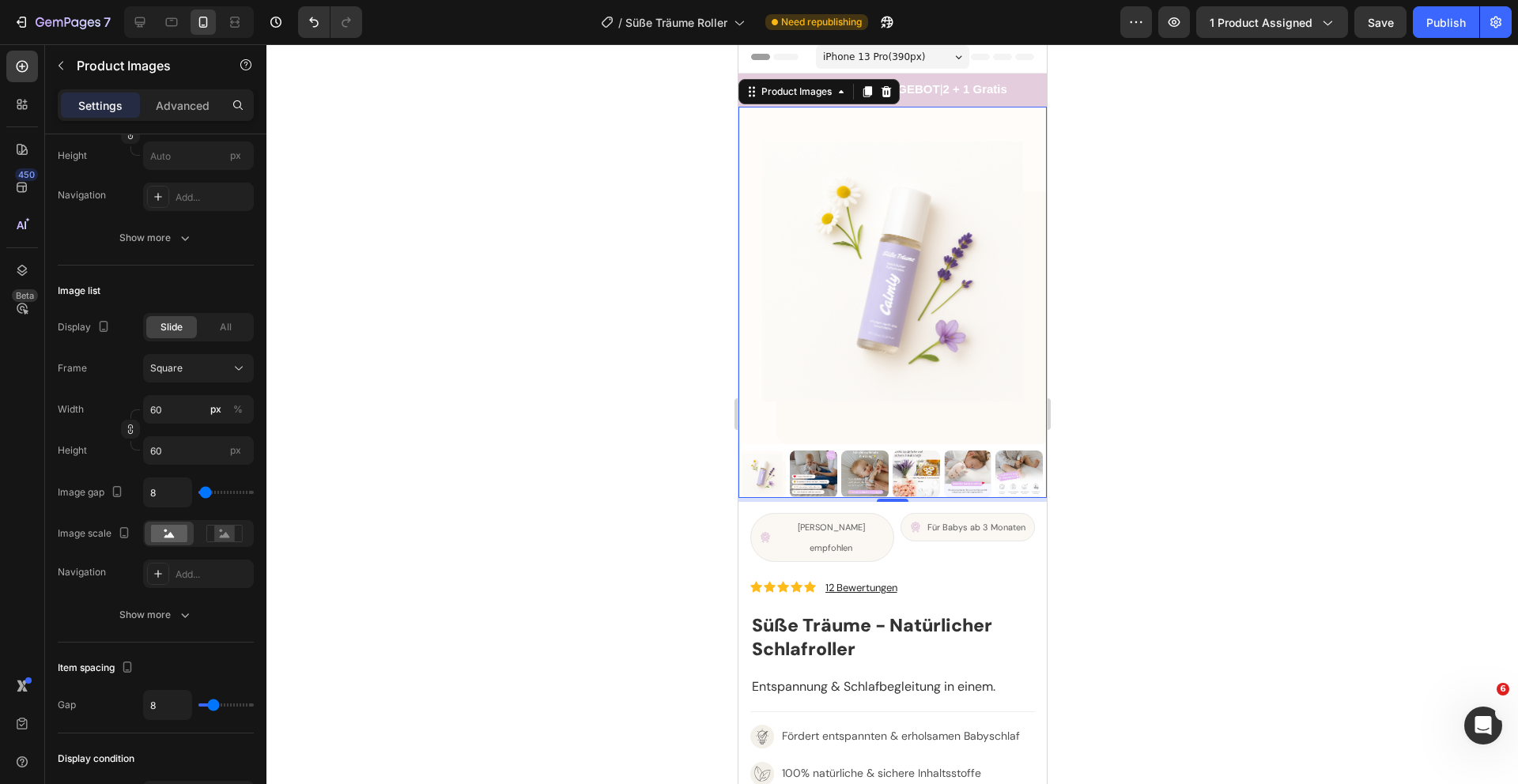
scroll to position [0, 0]
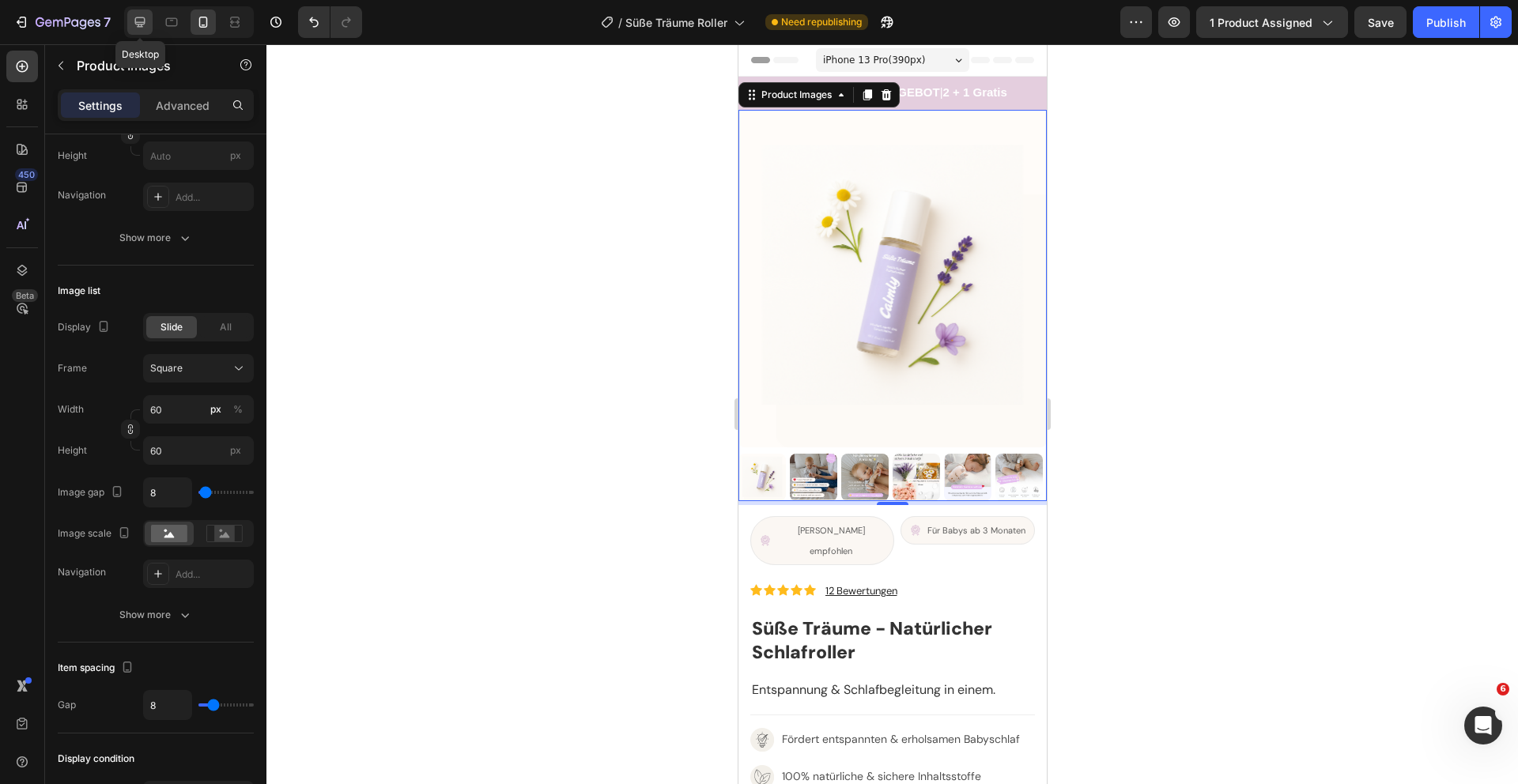
click at [146, 31] on div at bounding box center [140, 22] width 25 height 25
type input "0"
